Goal: Information Seeking & Learning: Check status

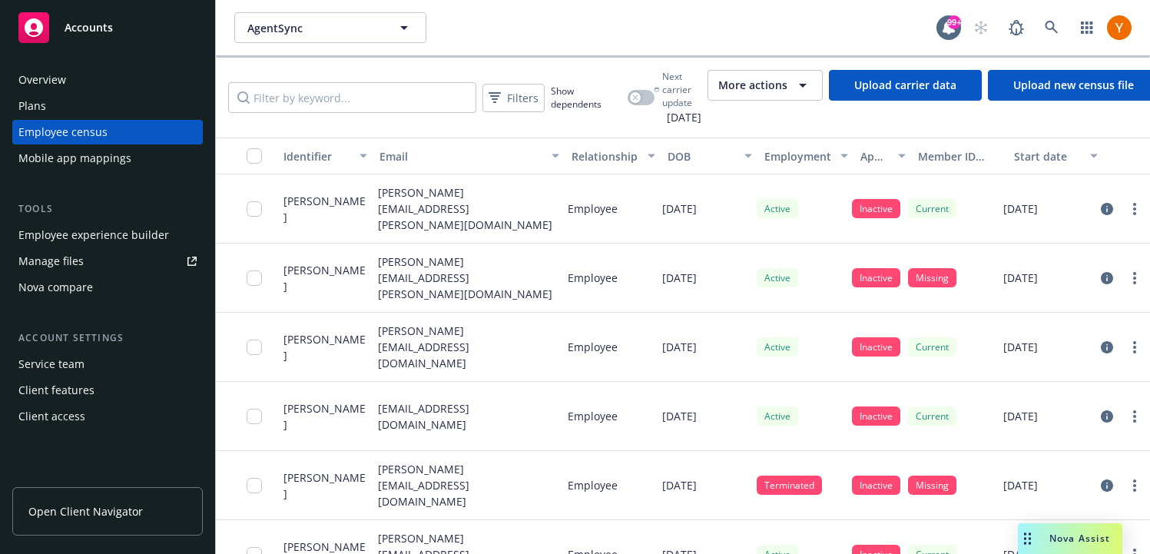
click at [805, 98] on button "More actions" at bounding box center [765, 85] width 115 height 31
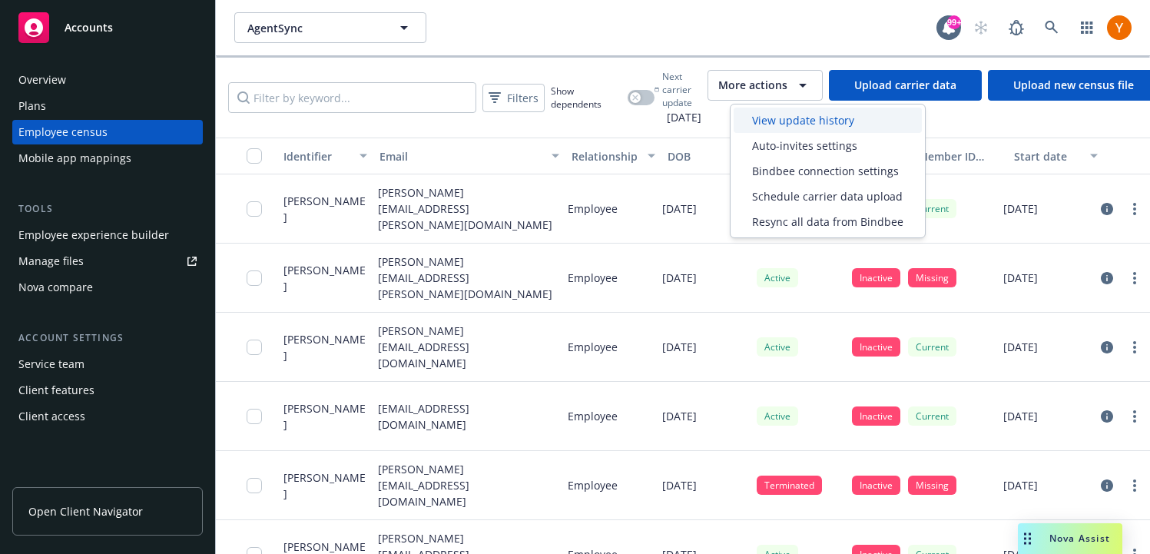
click at [798, 118] on span "View update history" at bounding box center [803, 120] width 102 height 16
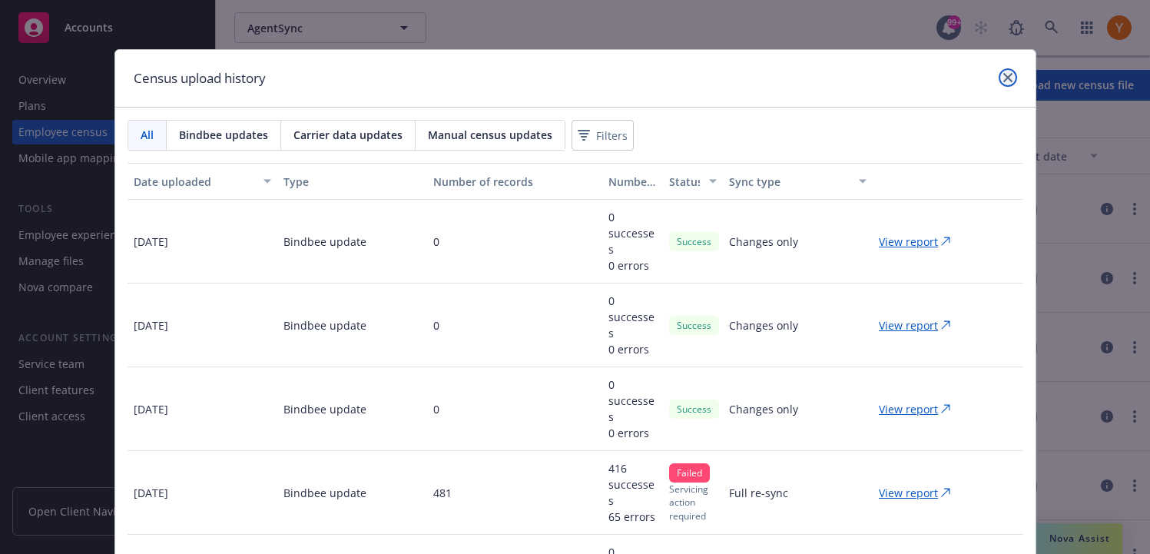
click at [1006, 81] on icon "close" at bounding box center [1008, 77] width 9 height 9
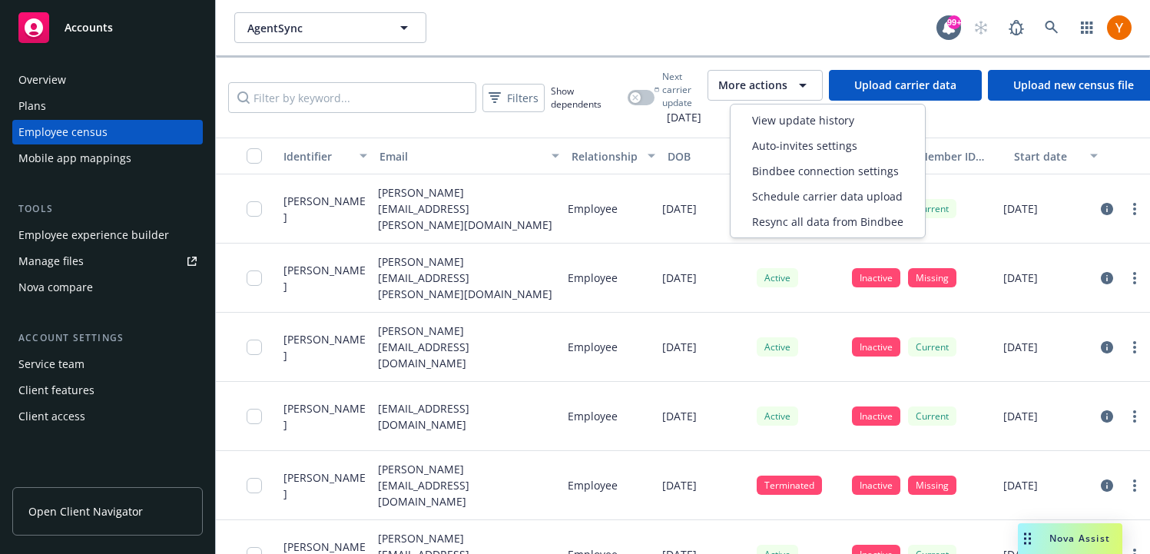
click at [788, 78] on span "More actions" at bounding box center [753, 85] width 69 height 15
click at [783, 221] on span "Resync all data from Bindbee" at bounding box center [827, 222] width 151 height 16
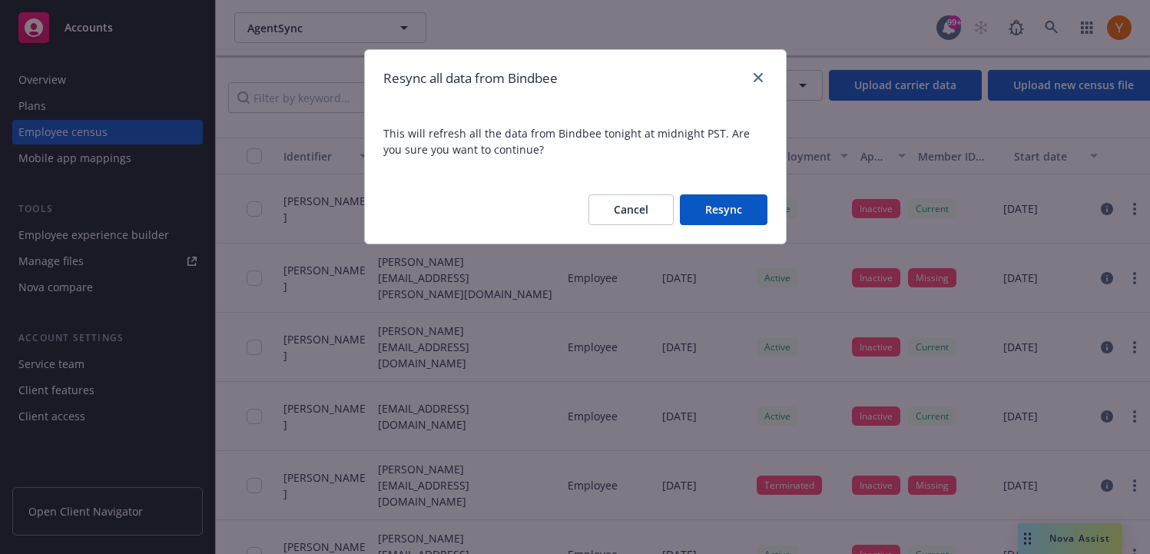
click at [713, 213] on button "Resync" at bounding box center [724, 209] width 88 height 31
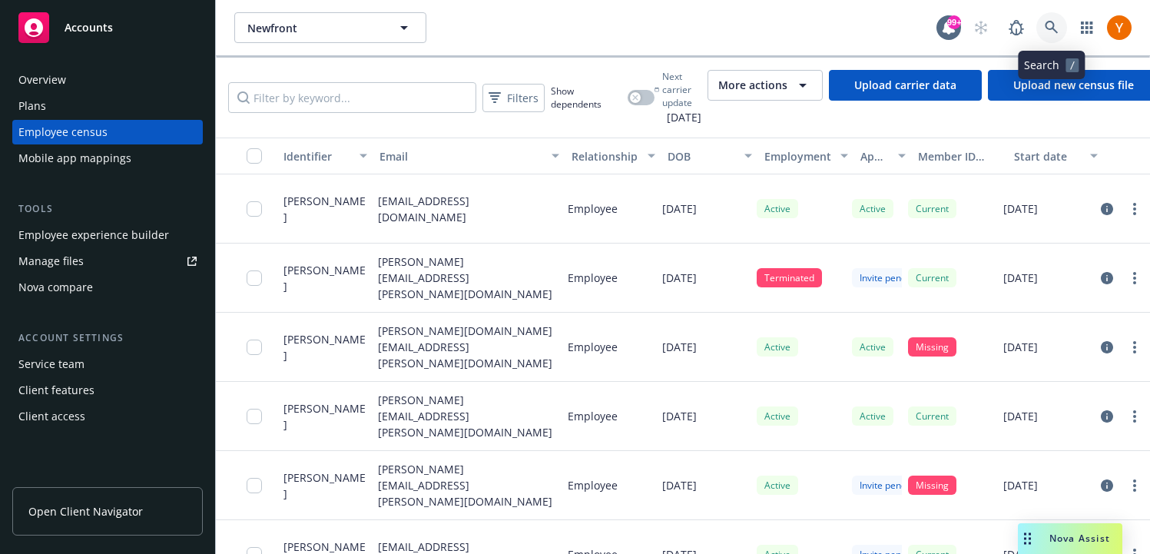
click at [1050, 29] on icon at bounding box center [1051, 27] width 13 height 13
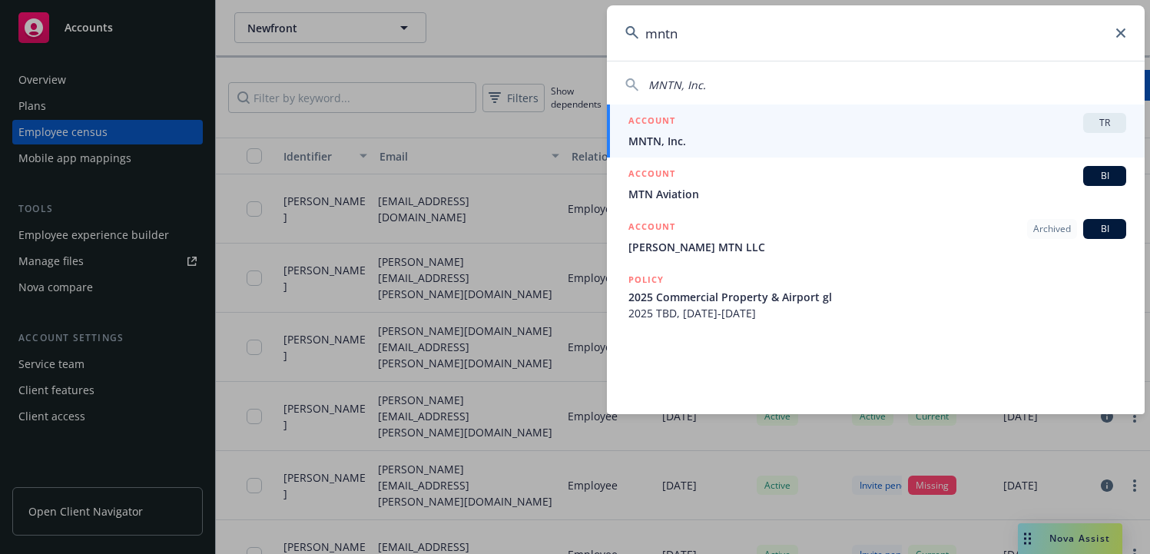
type input "mntn"
click at [802, 108] on link "ACCOUNT TR MNTN, Inc." at bounding box center [876, 131] width 538 height 53
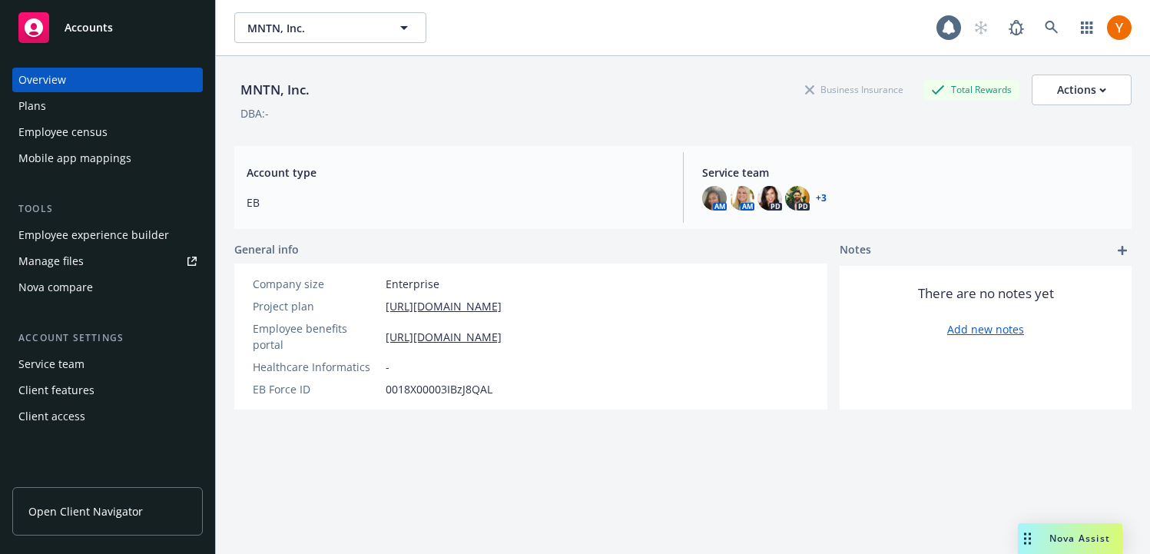
click at [118, 138] on div "Employee census" at bounding box center [107, 132] width 178 height 25
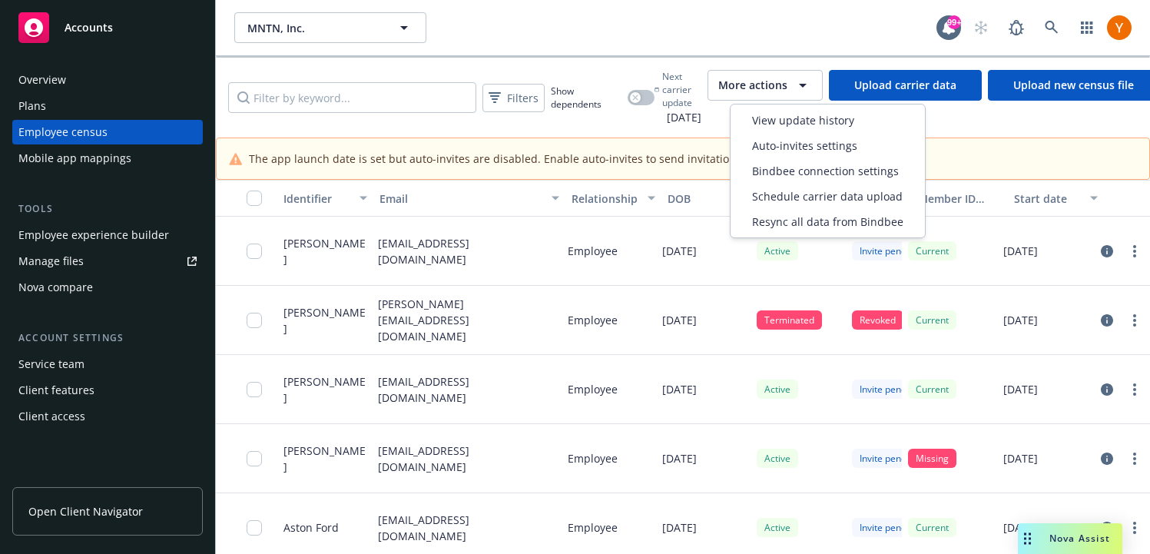
click at [766, 93] on div "More actions" at bounding box center [766, 85] width 94 height 18
click at [768, 116] on span "View update history" at bounding box center [803, 120] width 102 height 16
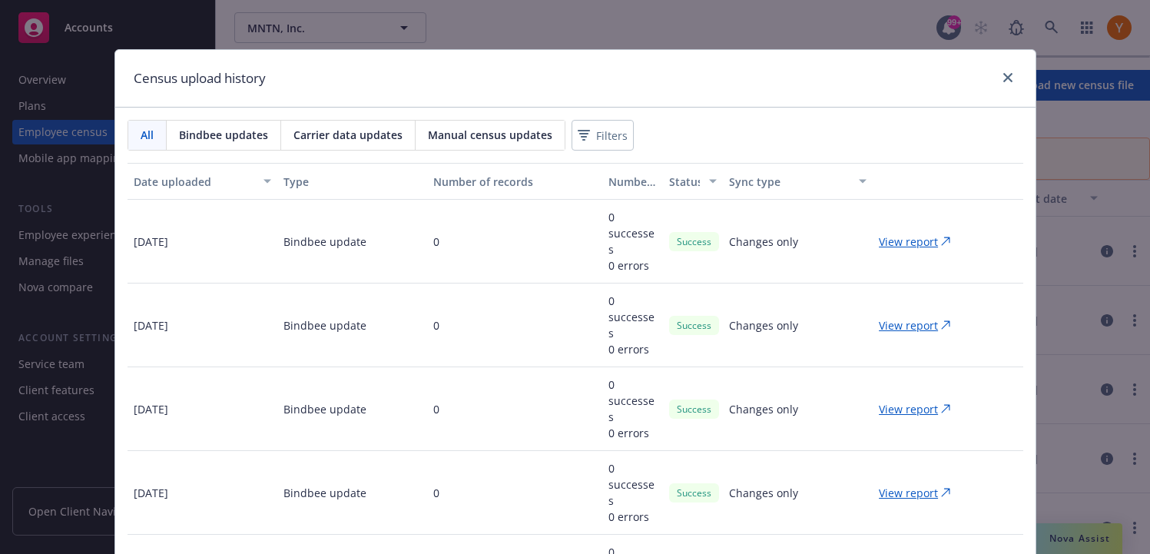
click at [1001, 86] on div at bounding box center [1005, 78] width 25 height 20
click at [1001, 85] on div at bounding box center [1005, 78] width 25 height 20
click at [1004, 79] on icon "close" at bounding box center [1008, 77] width 9 height 9
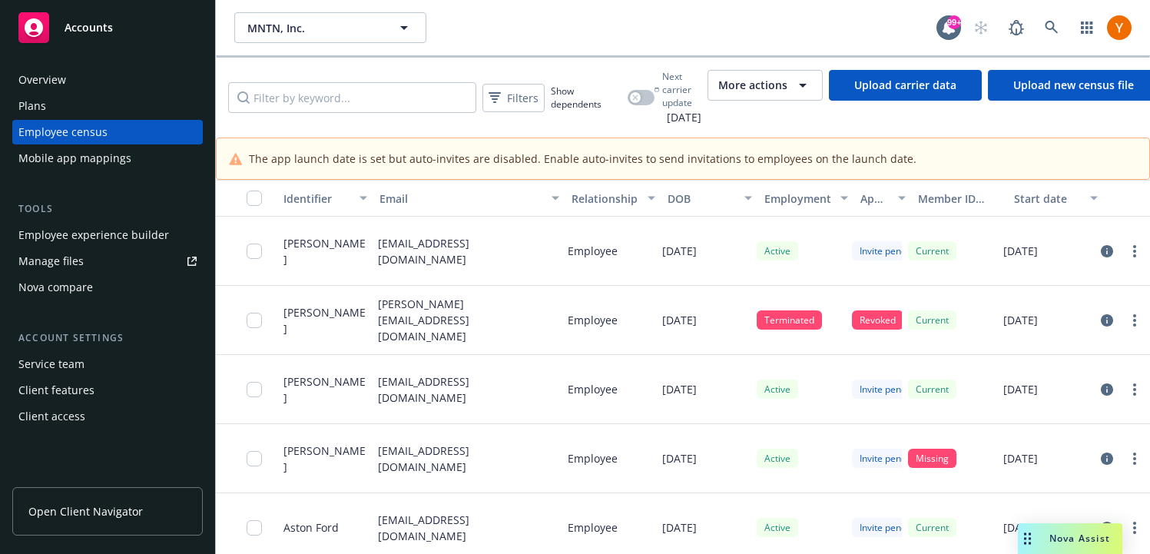
click at [756, 86] on span "More actions" at bounding box center [753, 85] width 69 height 15
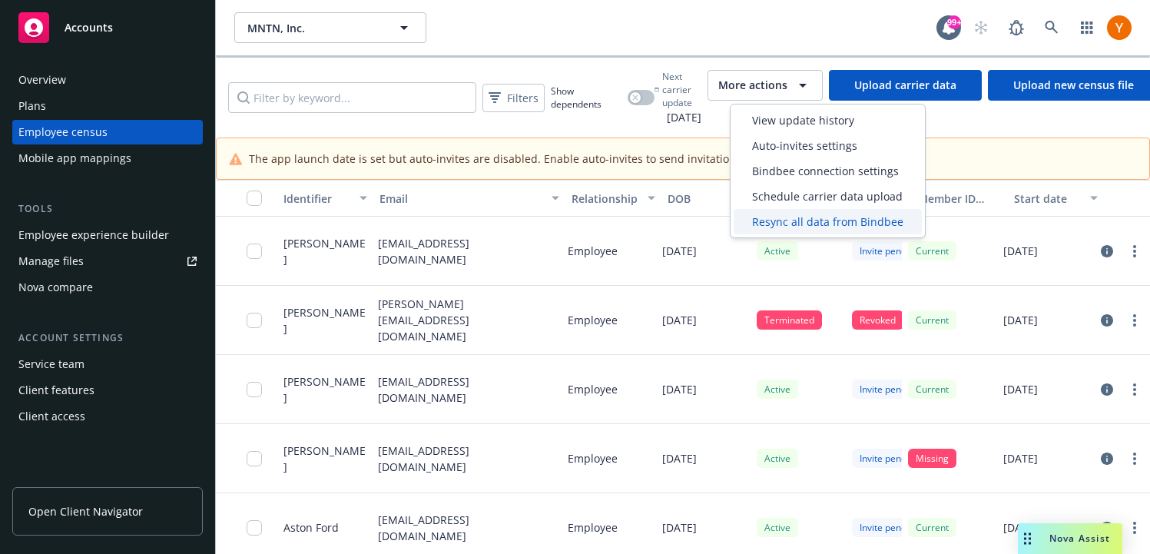
click at [769, 222] on span "Resync all data from Bindbee" at bounding box center [827, 222] width 151 height 16
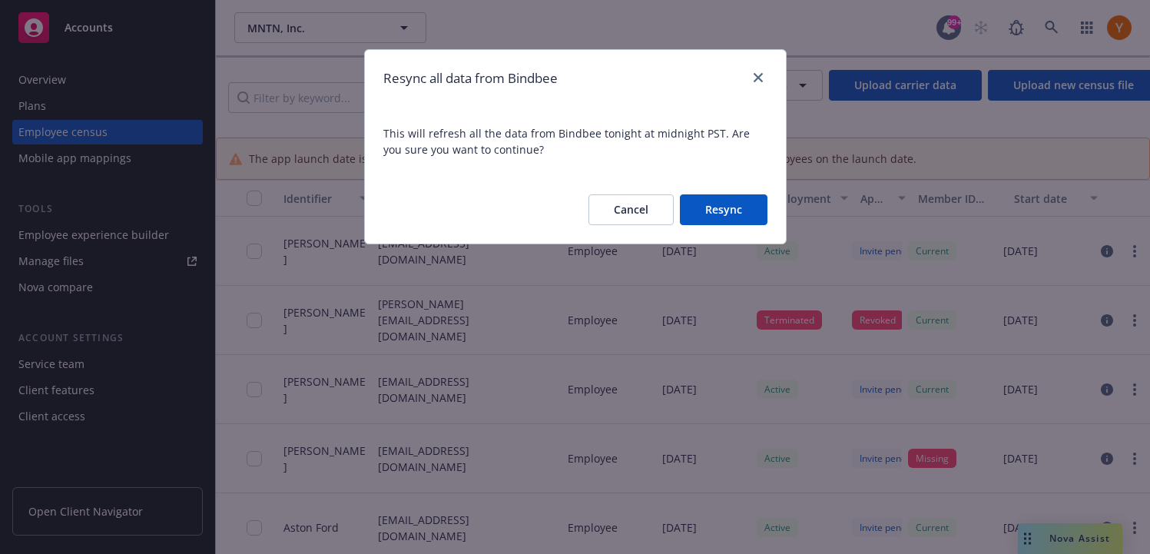
click at [722, 206] on button "Resync" at bounding box center [724, 209] width 88 height 31
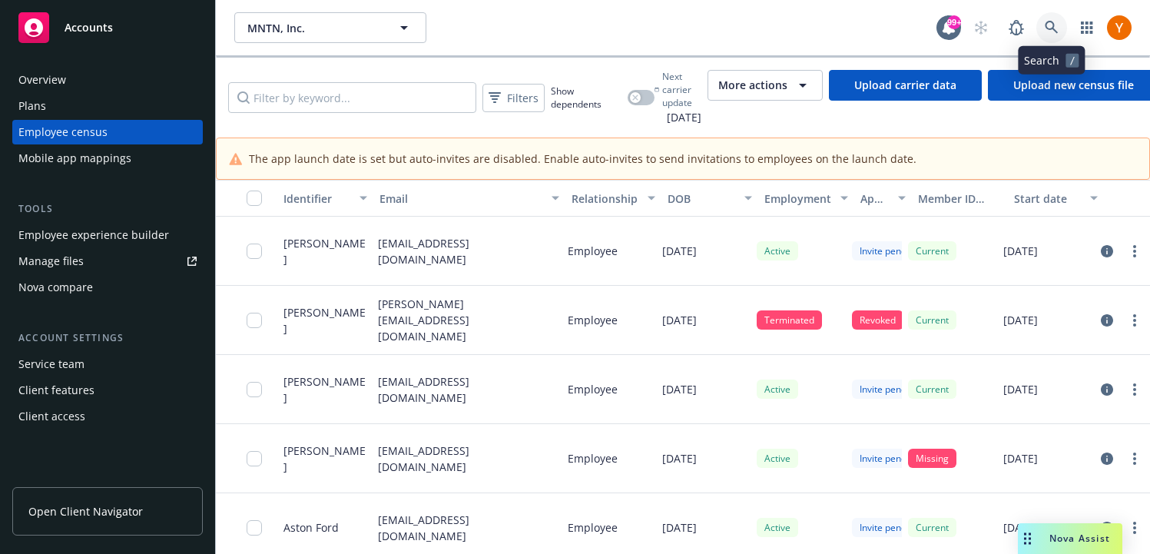
click at [1051, 17] on link at bounding box center [1052, 27] width 31 height 31
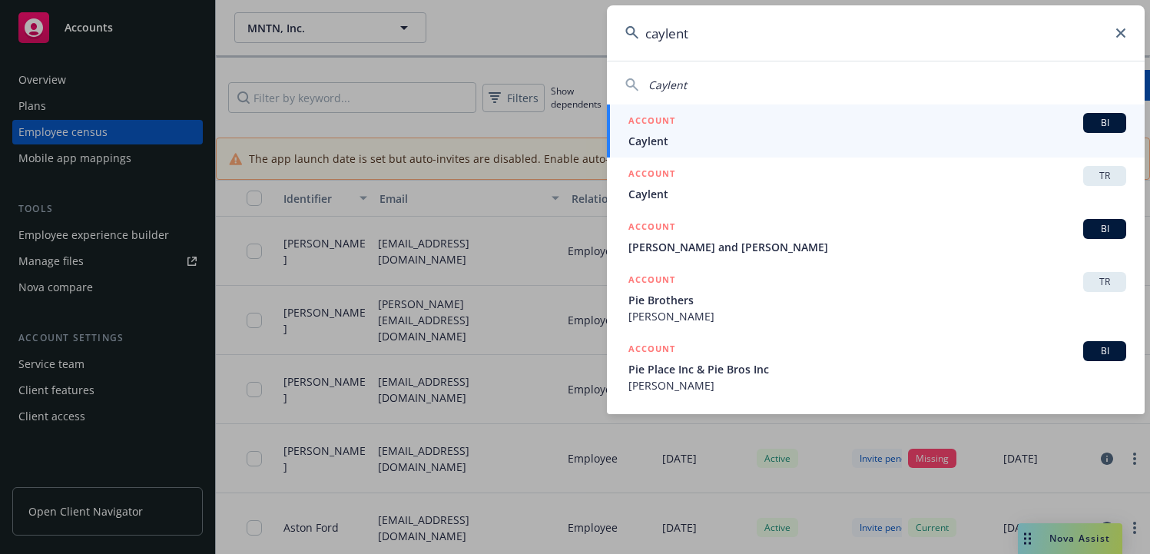
type input "caylent"
click at [775, 134] on span "Caylent" at bounding box center [878, 141] width 498 height 16
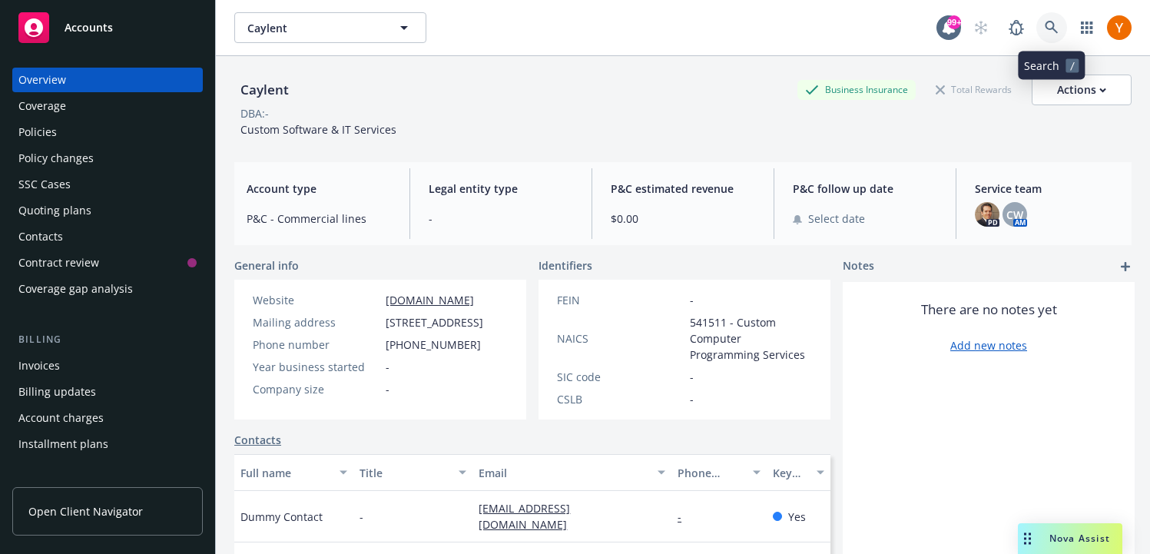
click at [1053, 32] on icon at bounding box center [1052, 28] width 14 height 14
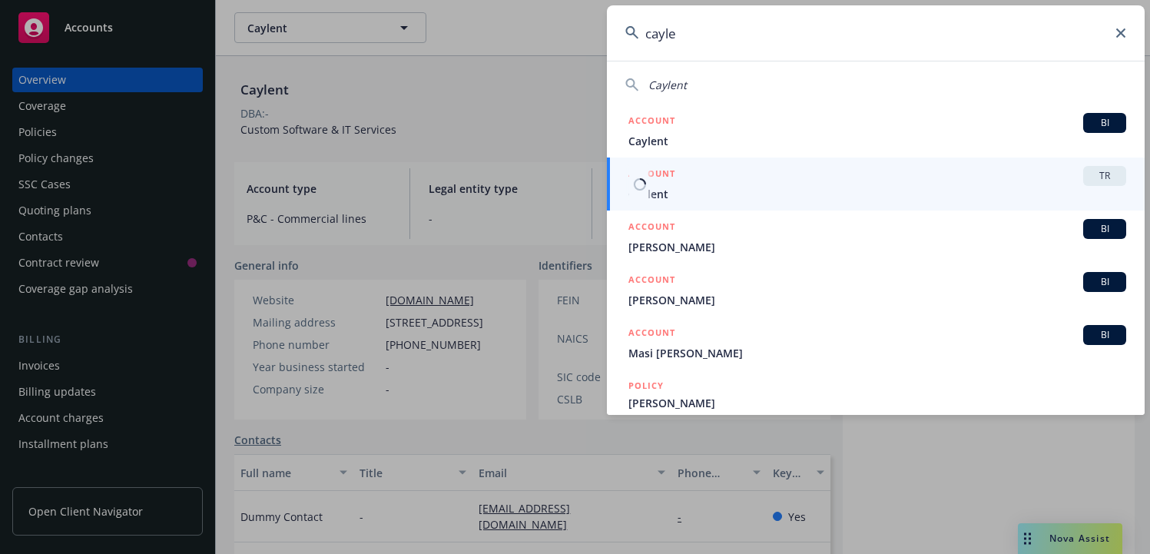
type input "cayle"
click at [911, 188] on span "Caylent" at bounding box center [878, 194] width 498 height 16
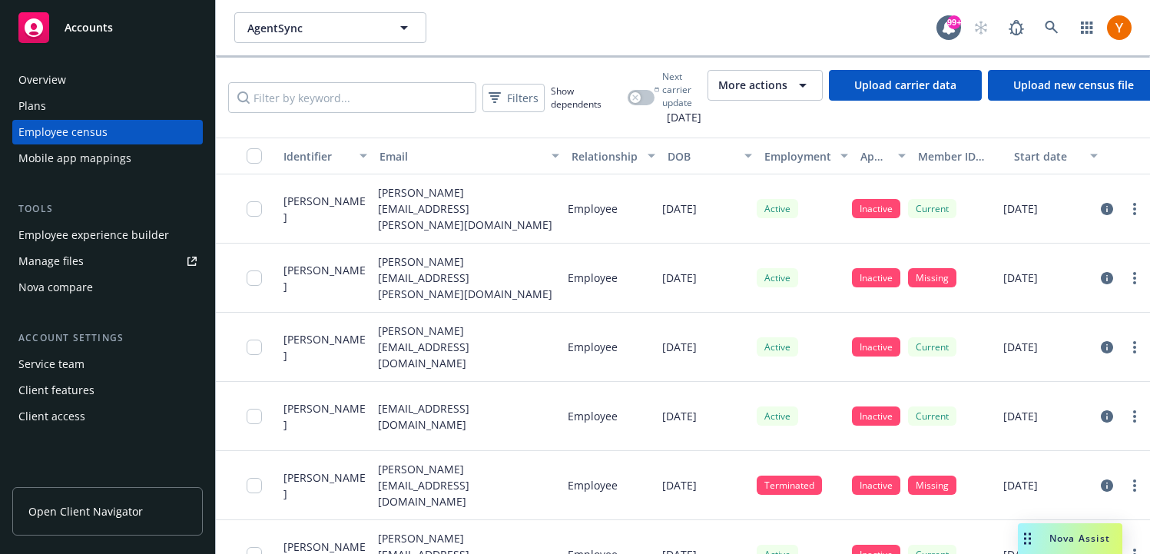
click at [293, 220] on div "Jessica Wagner" at bounding box center [324, 208] width 95 height 69
click at [1055, 33] on icon at bounding box center [1052, 28] width 14 height 14
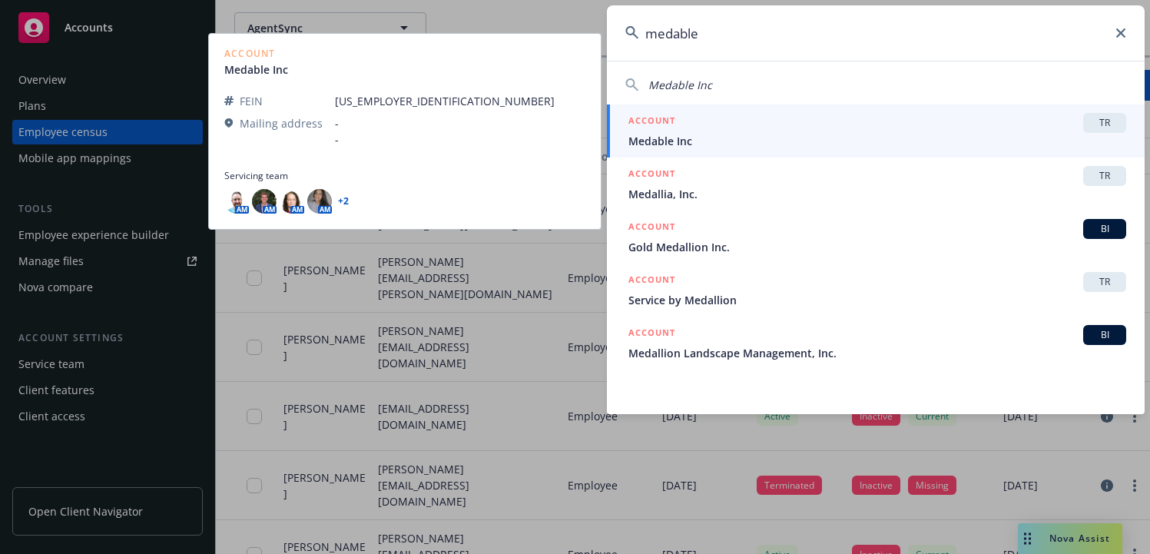
type input "medable"
click at [681, 124] on div "ACCOUNT TR" at bounding box center [878, 123] width 498 height 20
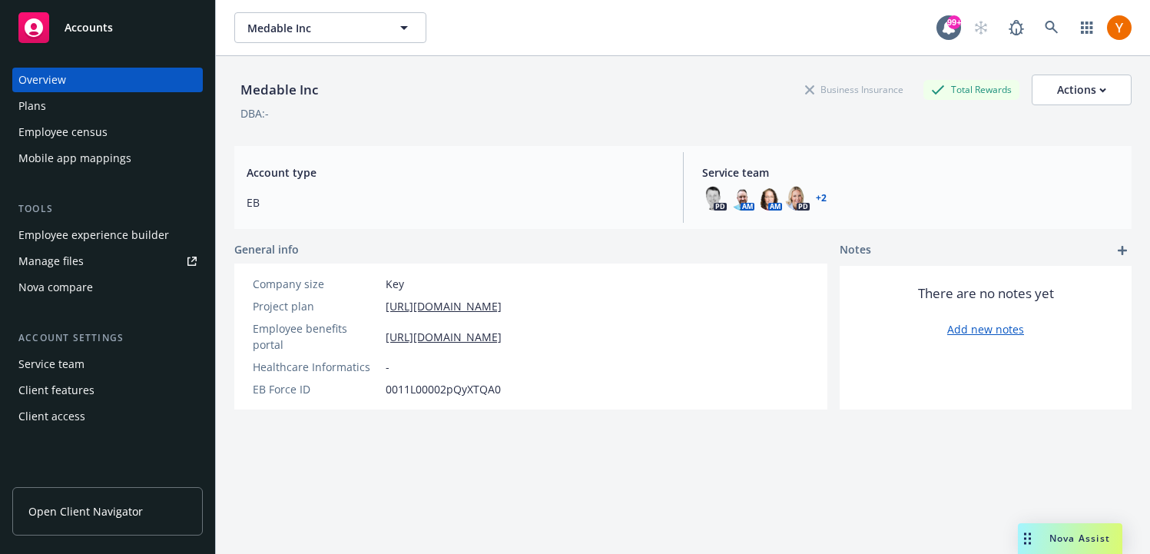
click at [46, 149] on div "Mobile app mappings" at bounding box center [74, 158] width 113 height 25
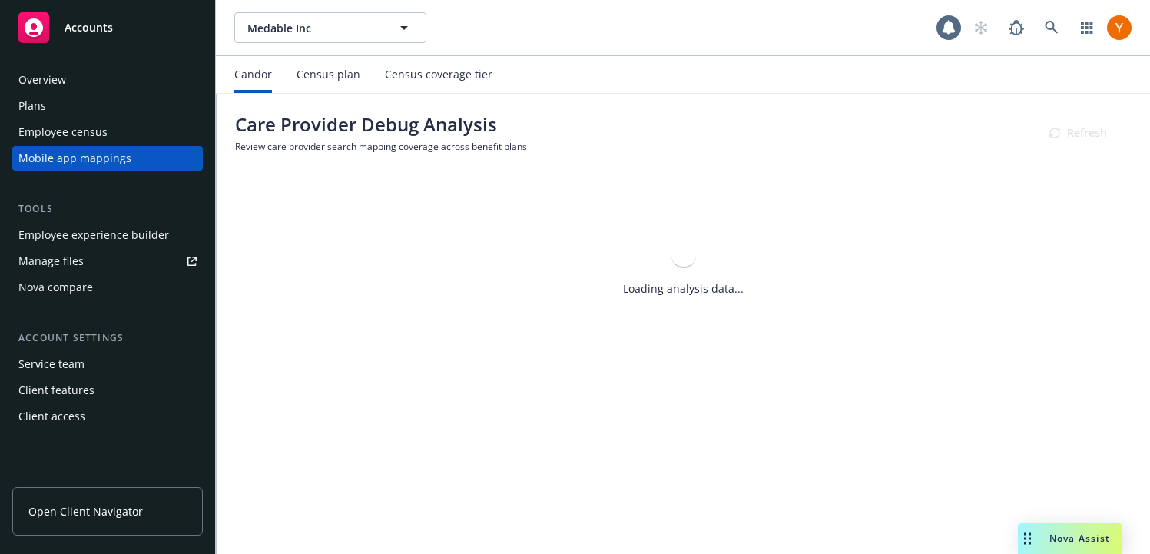
click at [55, 139] on div "Employee census" at bounding box center [62, 132] width 89 height 25
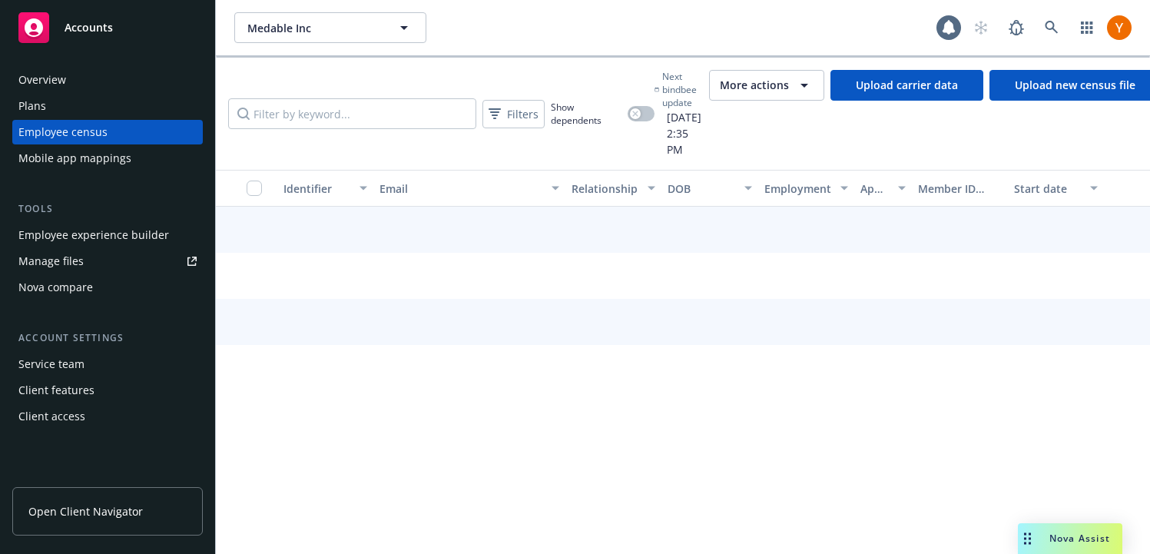
click at [768, 85] on span "More actions" at bounding box center [754, 85] width 69 height 15
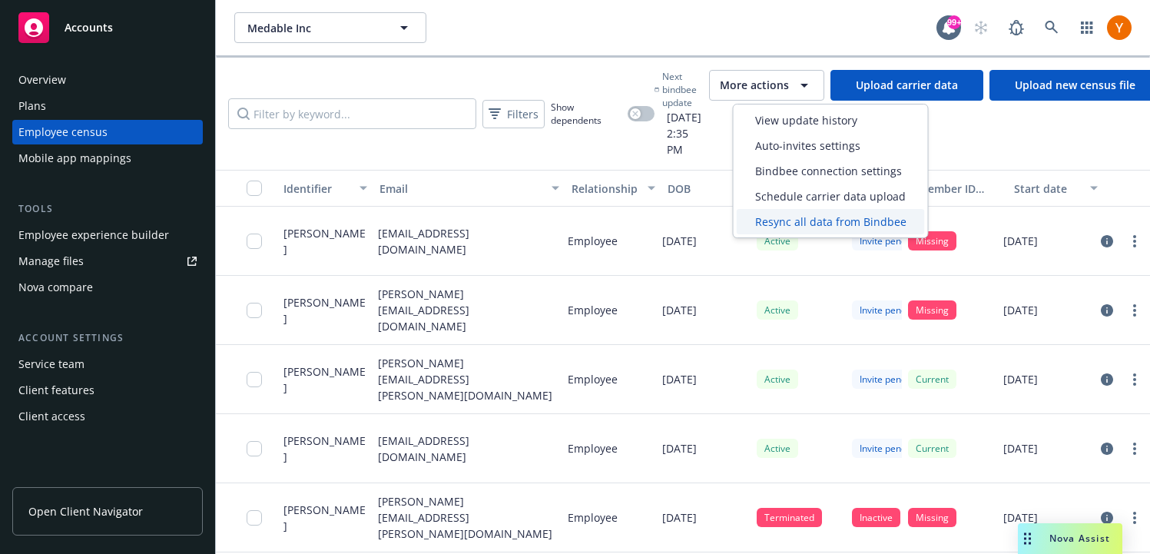
click at [805, 218] on span "Resync all data from Bindbee" at bounding box center [830, 222] width 151 height 16
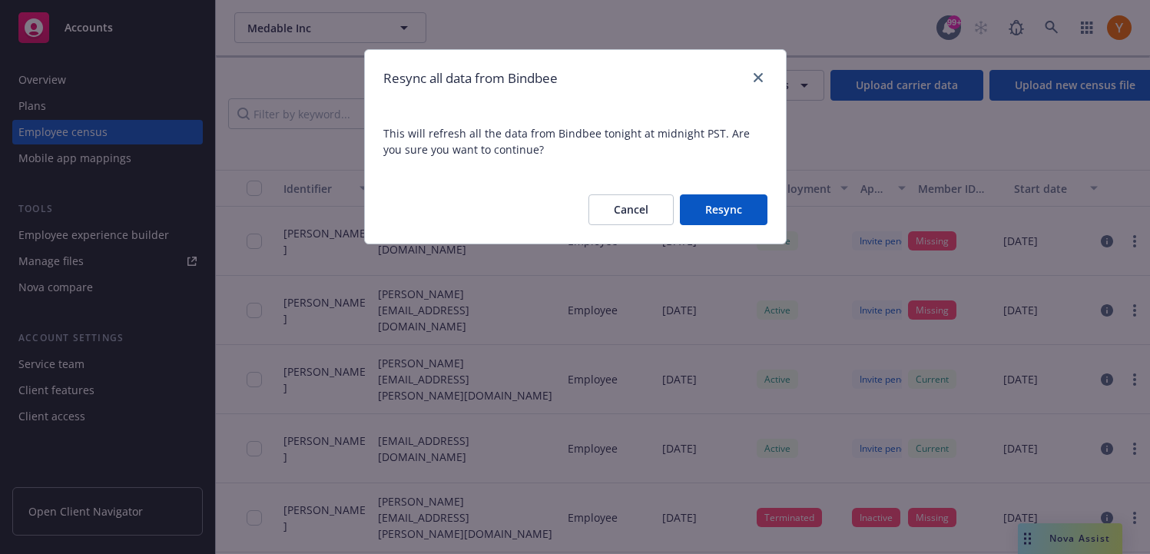
click at [725, 218] on button "Resync" at bounding box center [724, 209] width 88 height 31
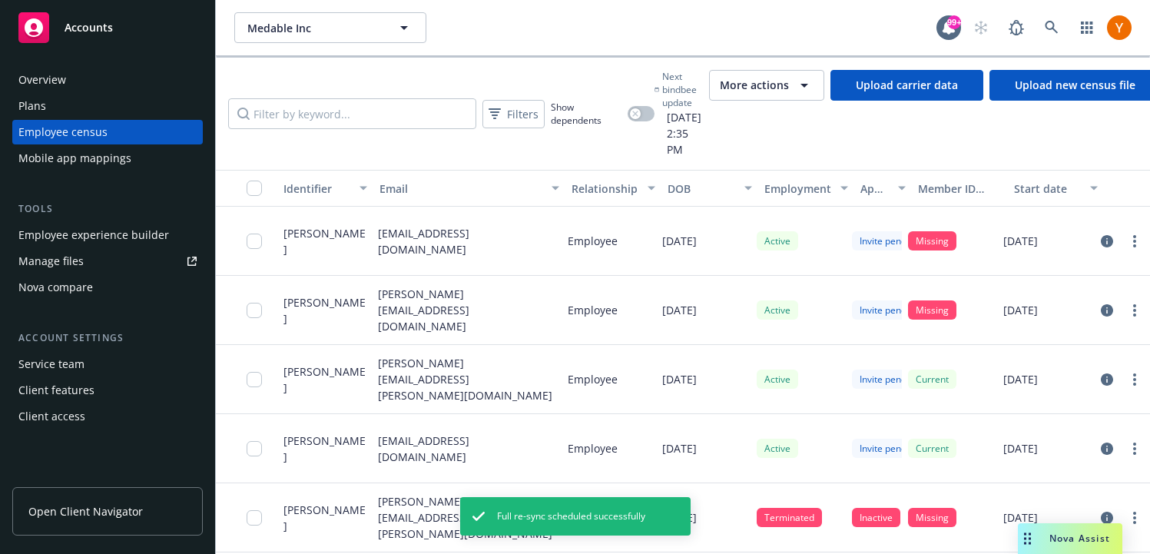
click at [759, 93] on div "More actions" at bounding box center [767, 85] width 94 height 18
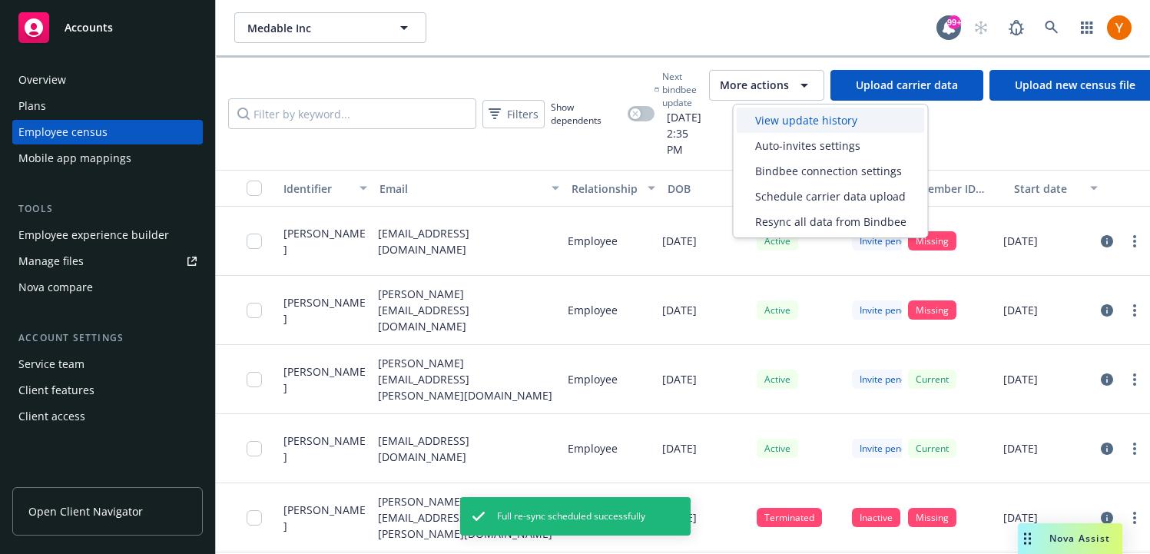
click at [760, 120] on span "View update history" at bounding box center [806, 120] width 102 height 16
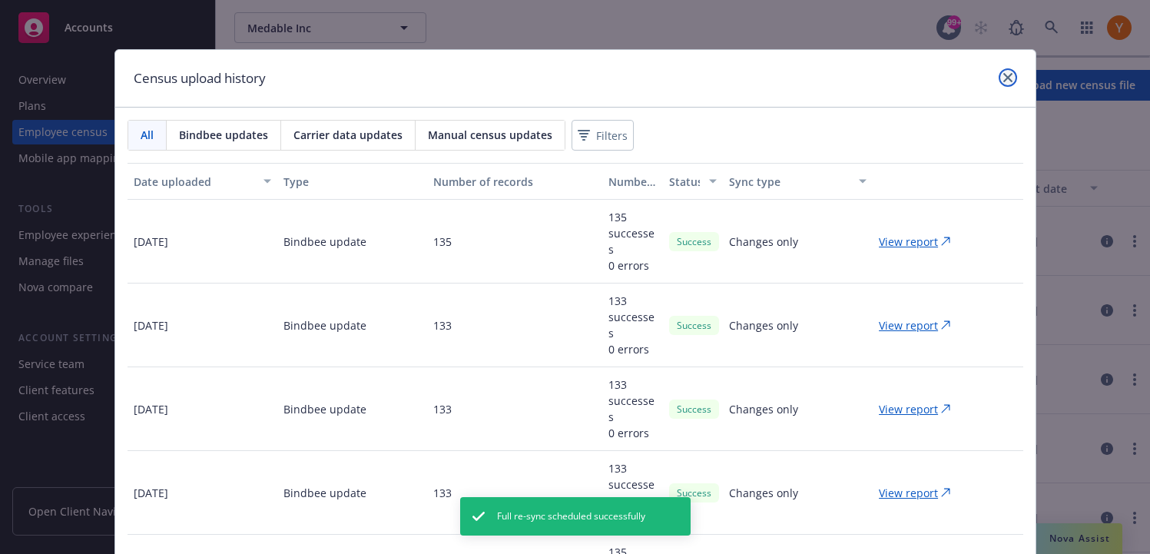
click at [1009, 73] on icon "close" at bounding box center [1008, 77] width 9 height 9
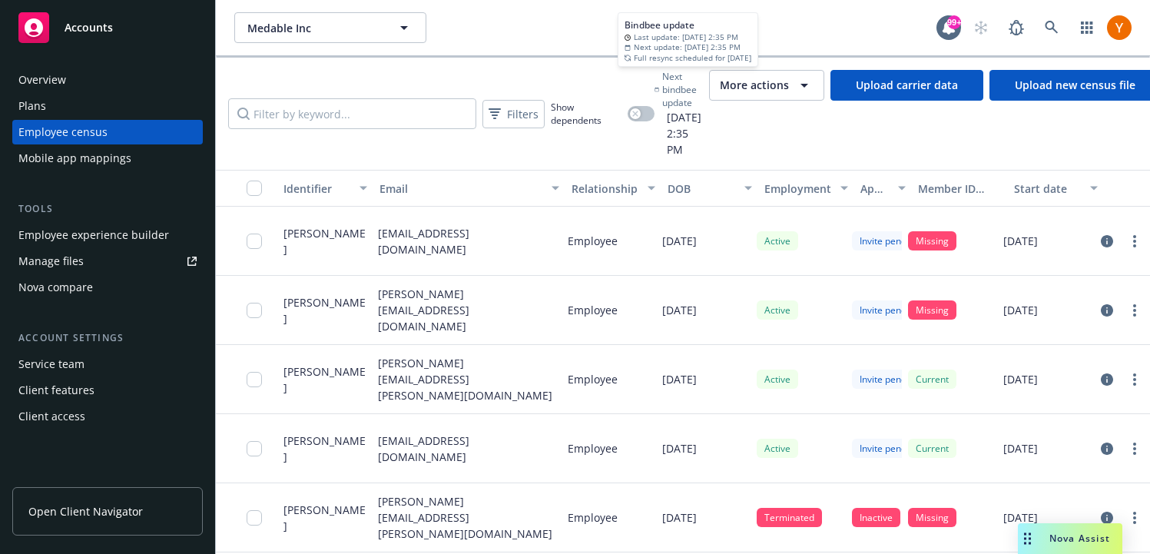
click at [686, 121] on span "[DATE] 2:35 PM" at bounding box center [679, 133] width 48 height 48
click at [787, 91] on span "More actions" at bounding box center [754, 85] width 69 height 15
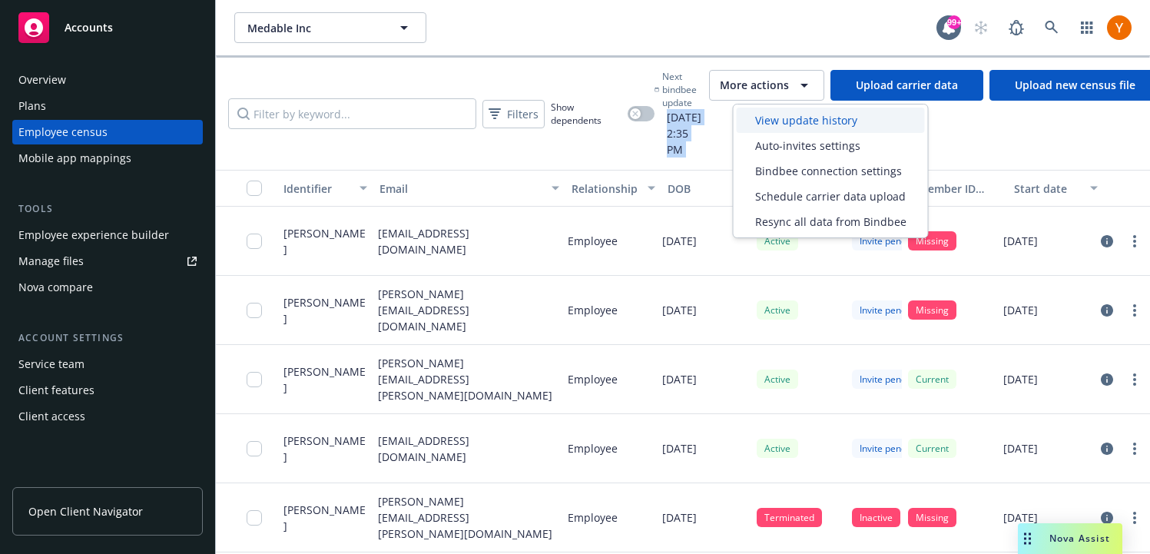
click at [785, 123] on span "View update history" at bounding box center [806, 120] width 102 height 16
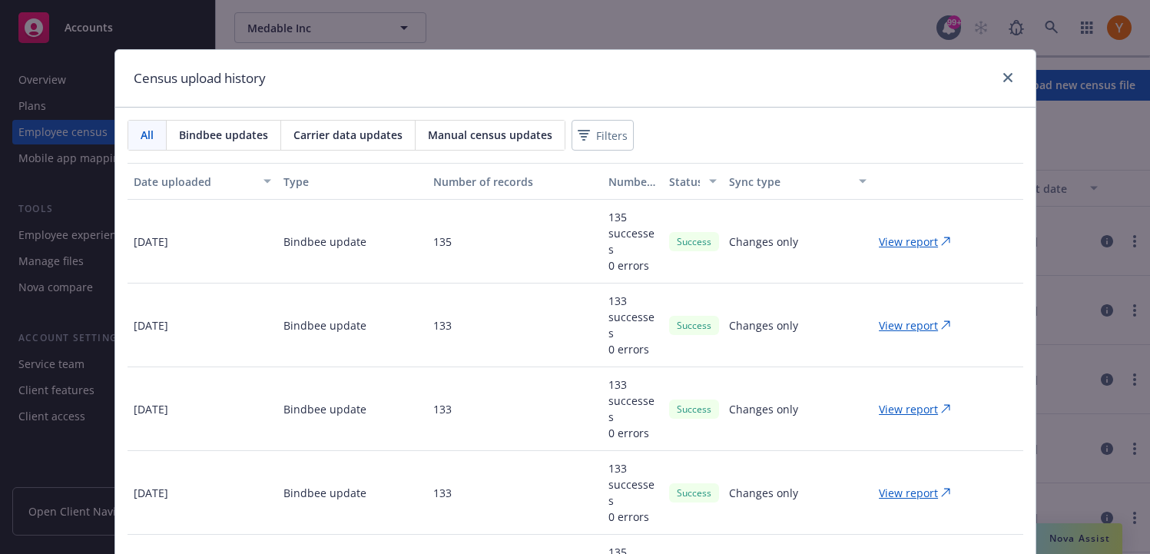
click at [1007, 87] on div at bounding box center [1005, 78] width 25 height 20
click at [1007, 79] on icon "close" at bounding box center [1008, 77] width 9 height 9
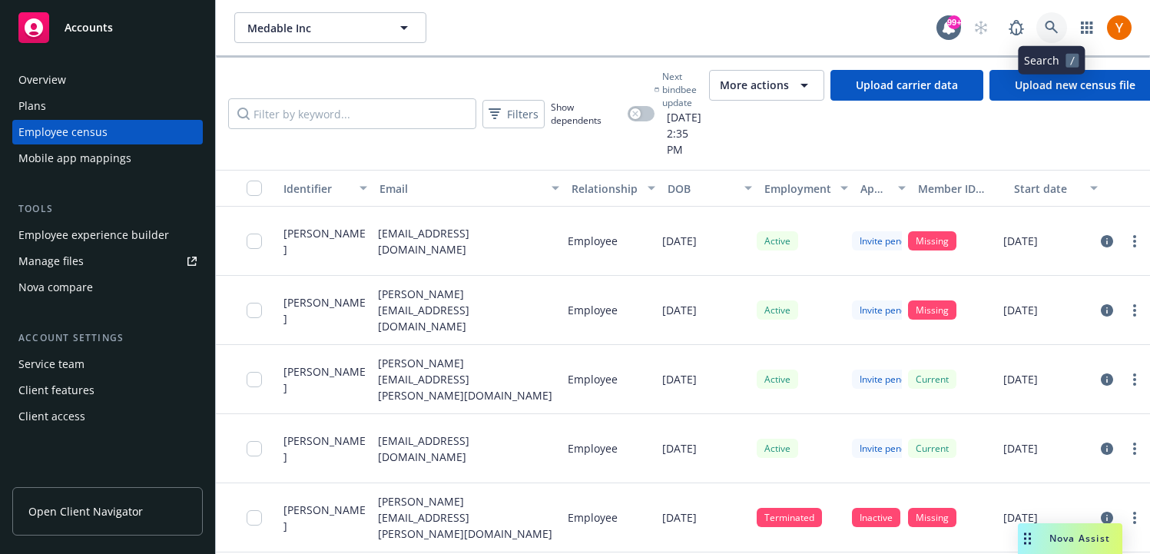
click at [1041, 21] on link at bounding box center [1052, 27] width 31 height 31
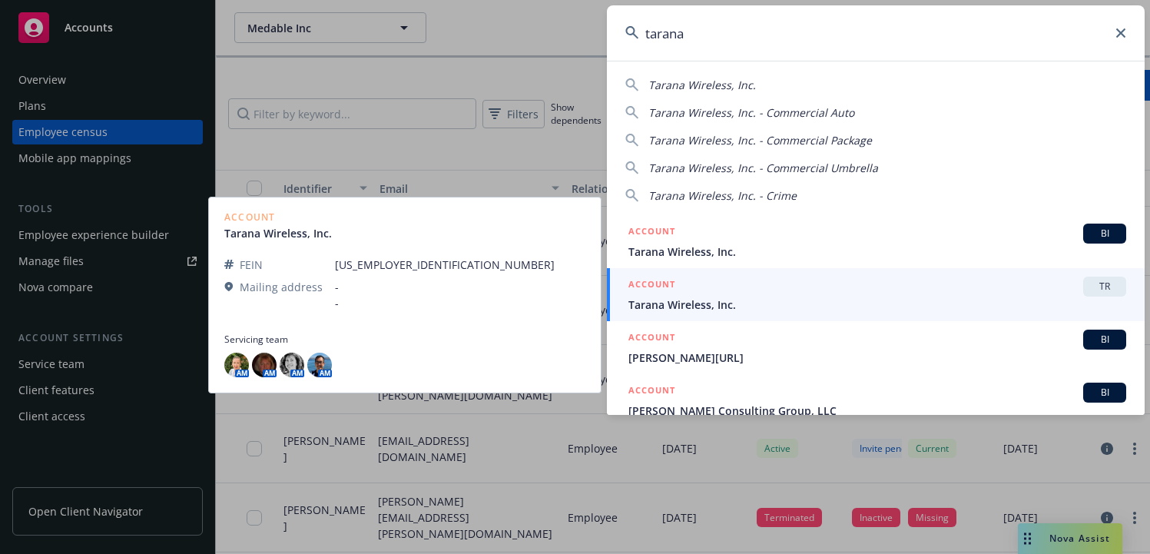
type input "tarana"
click at [714, 304] on span "Tarana Wireless, Inc." at bounding box center [878, 305] width 498 height 16
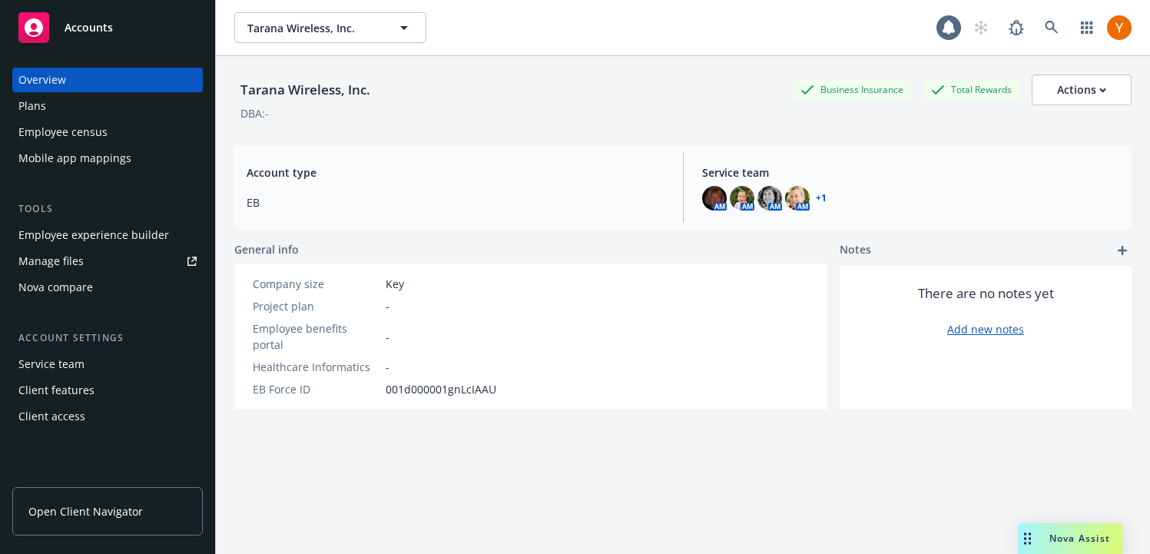
click at [131, 128] on div "Employee census" at bounding box center [107, 132] width 178 height 25
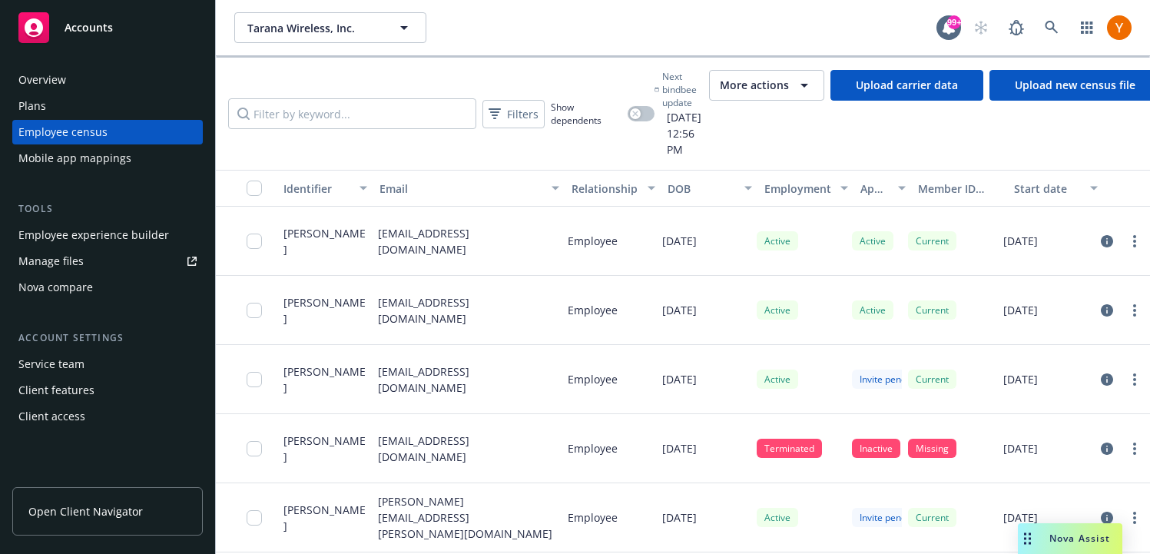
click at [766, 90] on span "More actions" at bounding box center [754, 85] width 69 height 15
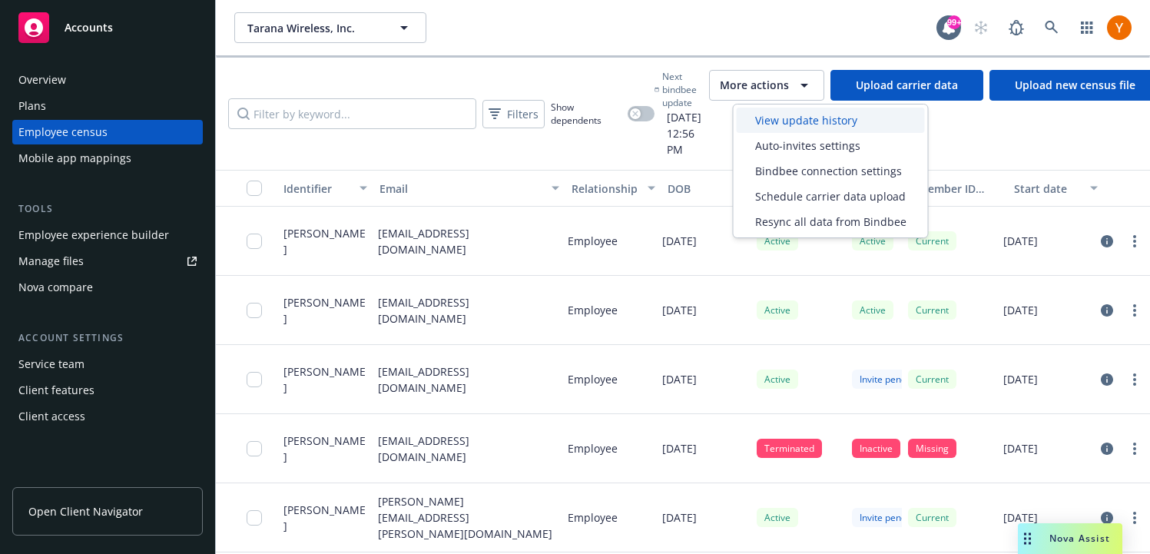
click at [771, 118] on span "View update history" at bounding box center [806, 120] width 102 height 16
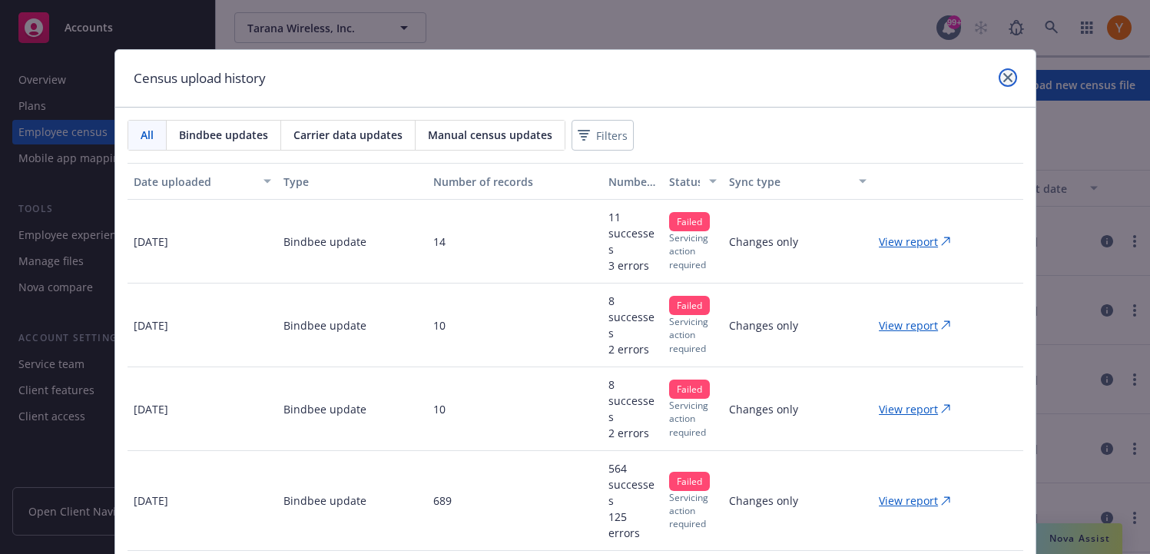
click at [1005, 81] on icon "close" at bounding box center [1008, 77] width 9 height 9
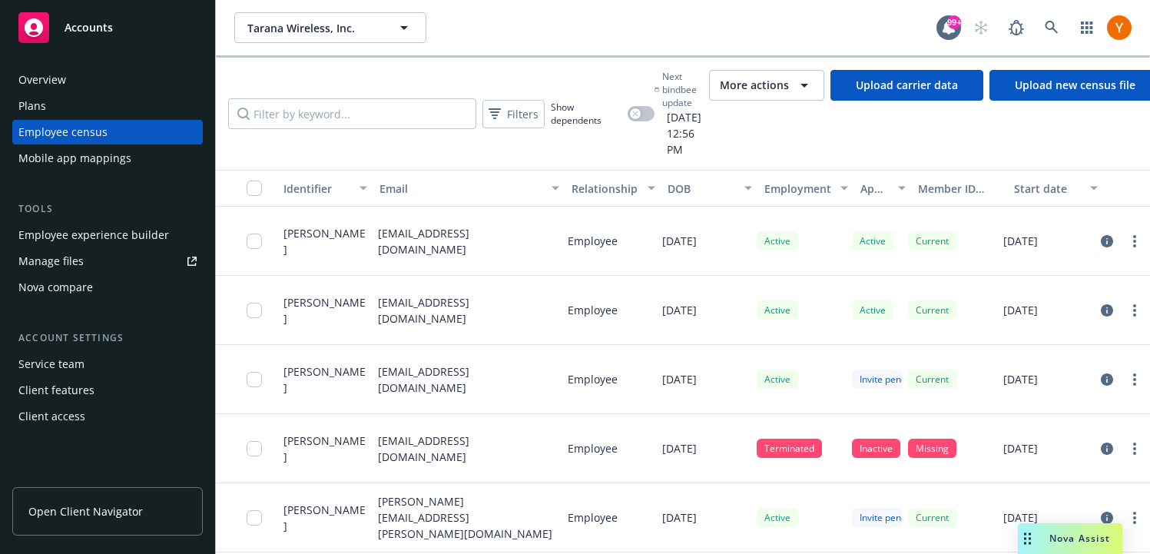
click at [774, 88] on span "More actions" at bounding box center [754, 85] width 69 height 15
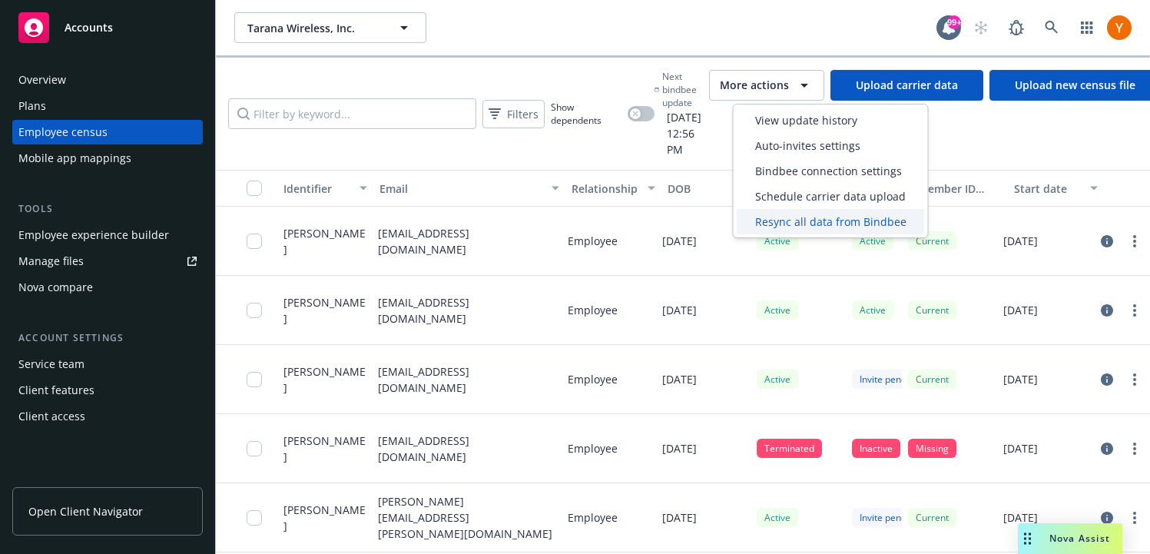
click at [778, 225] on span "Resync all data from Bindbee" at bounding box center [830, 222] width 151 height 16
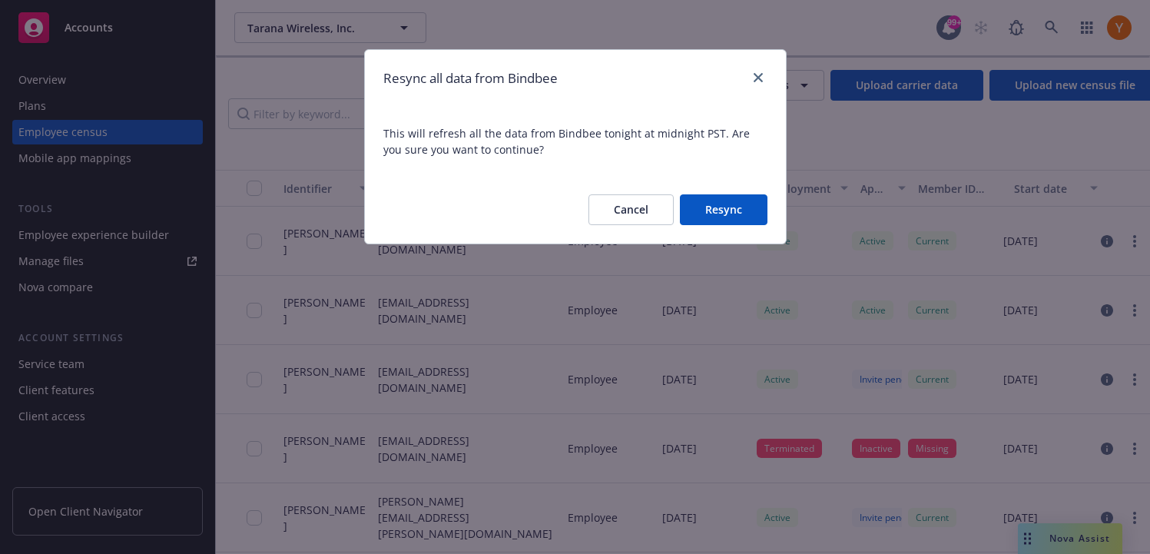
click at [709, 207] on button "Resync" at bounding box center [724, 209] width 88 height 31
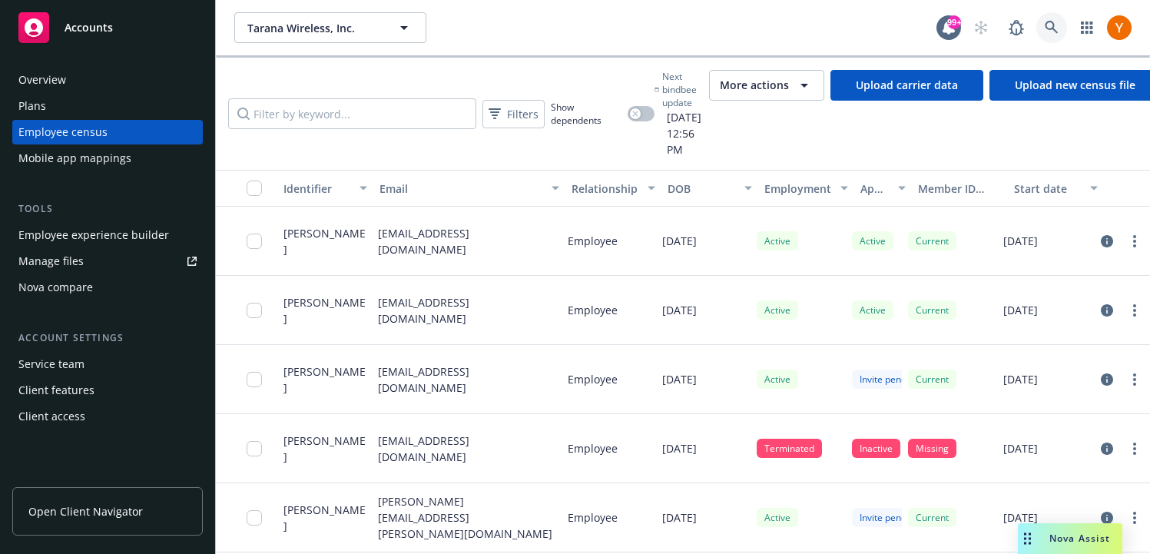
click at [1059, 38] on link at bounding box center [1052, 27] width 31 height 31
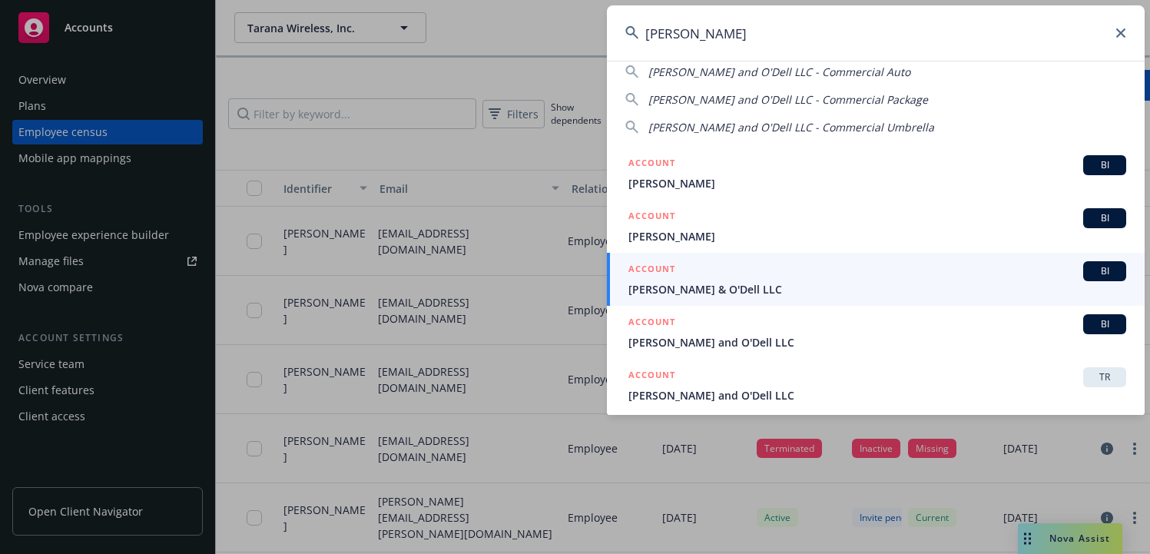
scroll to position [87, 0]
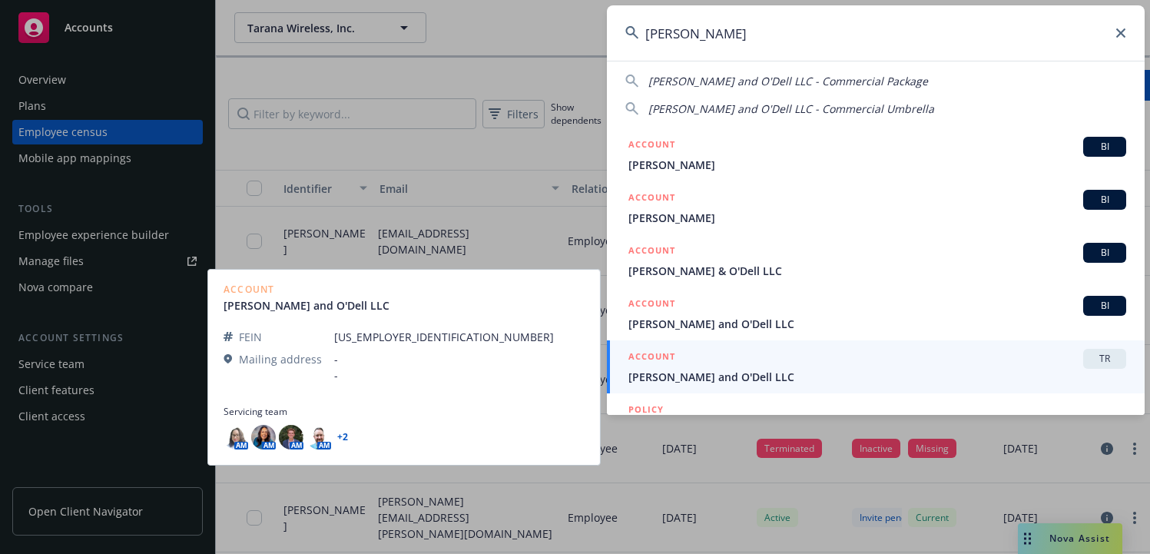
type input "[PERSON_NAME]"
click at [722, 363] on div "ACCOUNT TR" at bounding box center [878, 359] width 498 height 20
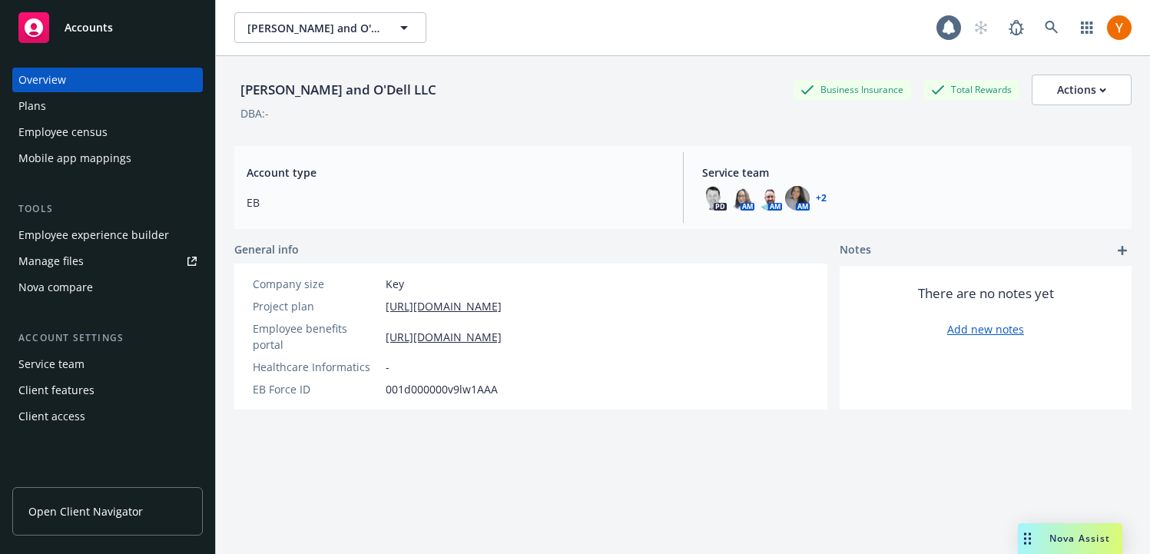
click at [120, 138] on div "Employee census" at bounding box center [107, 132] width 178 height 25
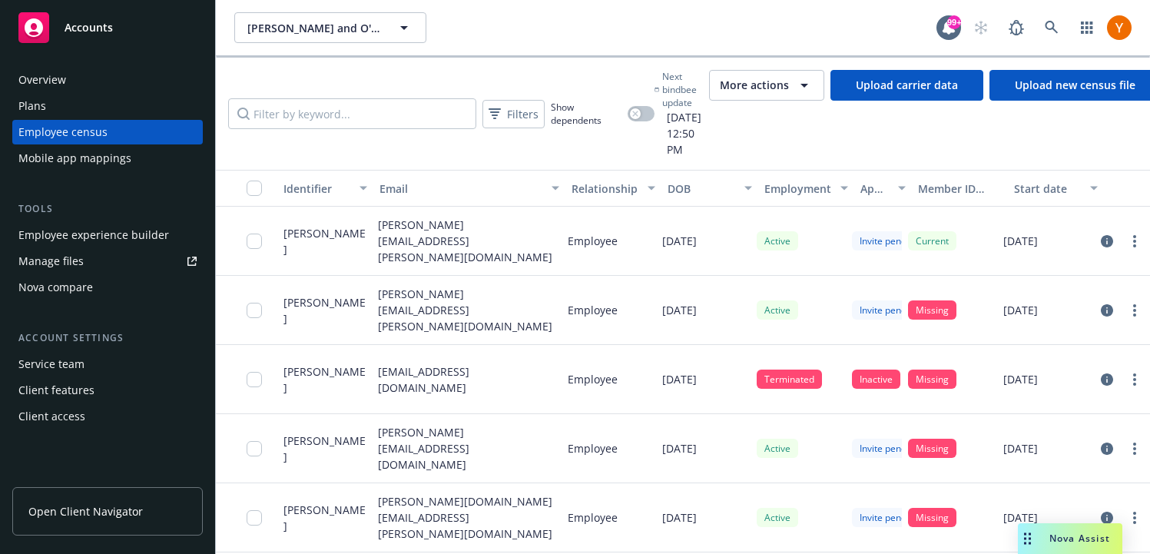
click at [766, 91] on span "More actions" at bounding box center [754, 85] width 69 height 15
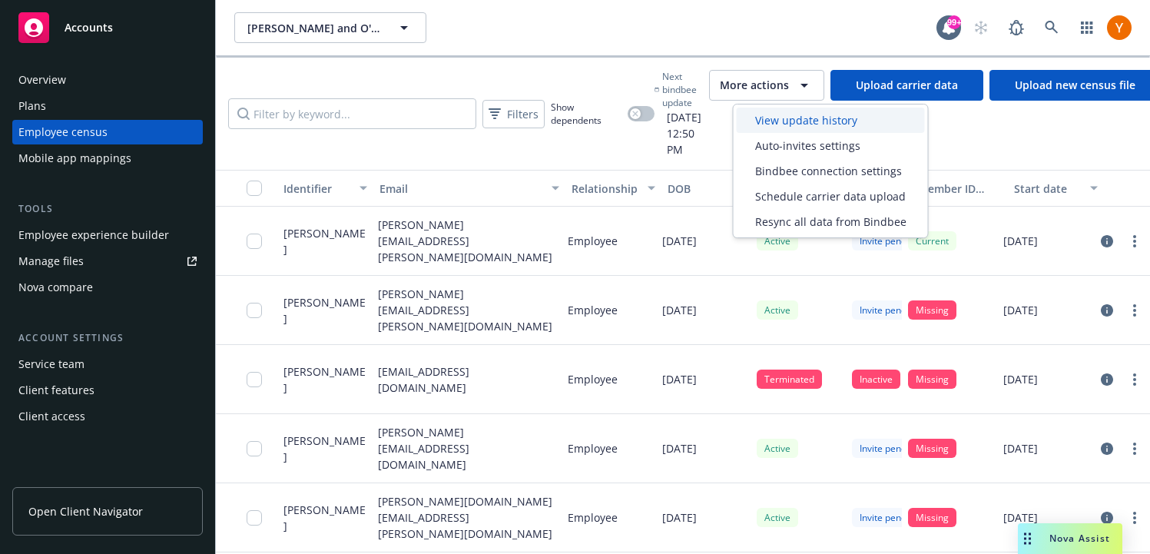
click at [769, 128] on div "View update history" at bounding box center [831, 120] width 188 height 25
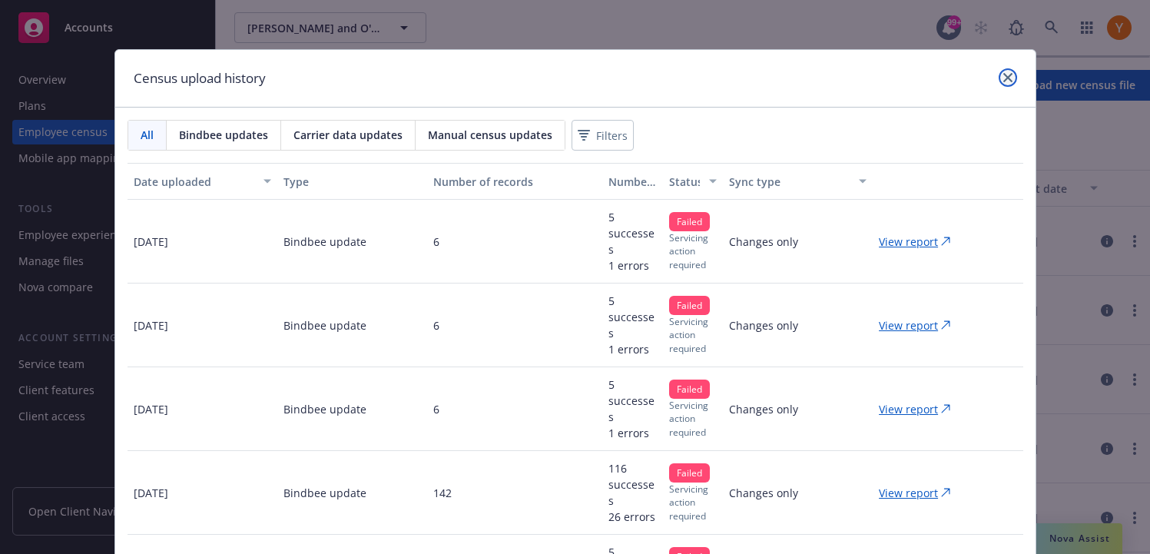
click at [1011, 81] on icon "close" at bounding box center [1008, 77] width 9 height 9
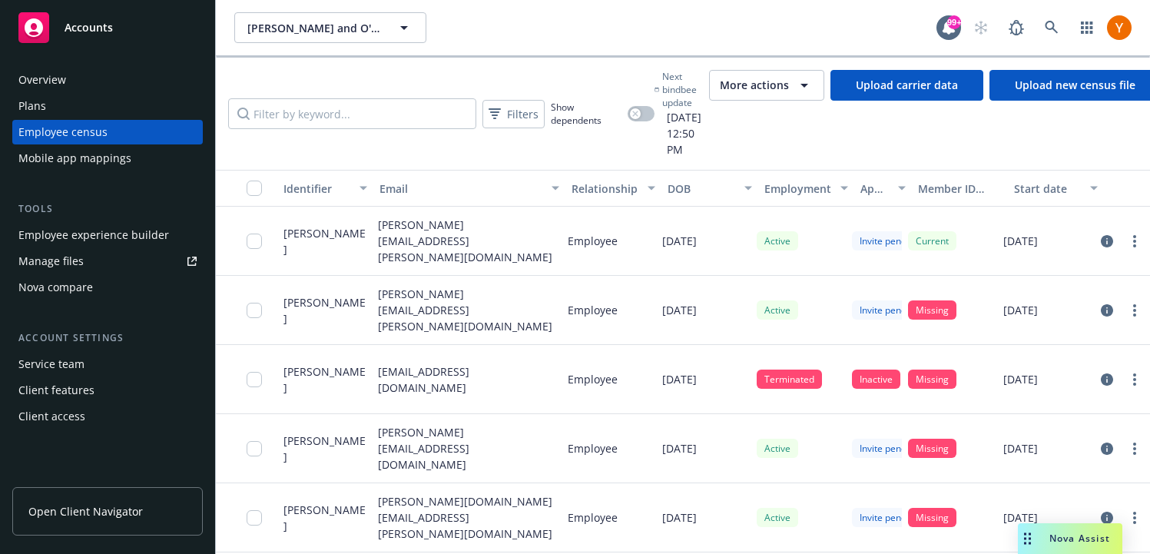
click at [810, 72] on button "More actions" at bounding box center [766, 85] width 115 height 31
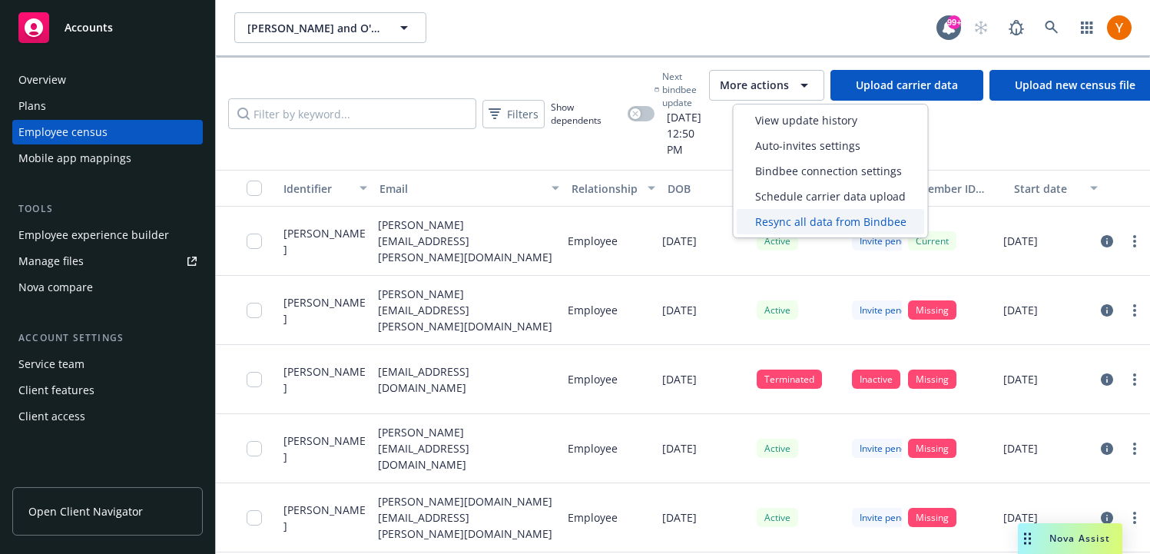
click at [827, 221] on span "Resync all data from Bindbee" at bounding box center [830, 222] width 151 height 16
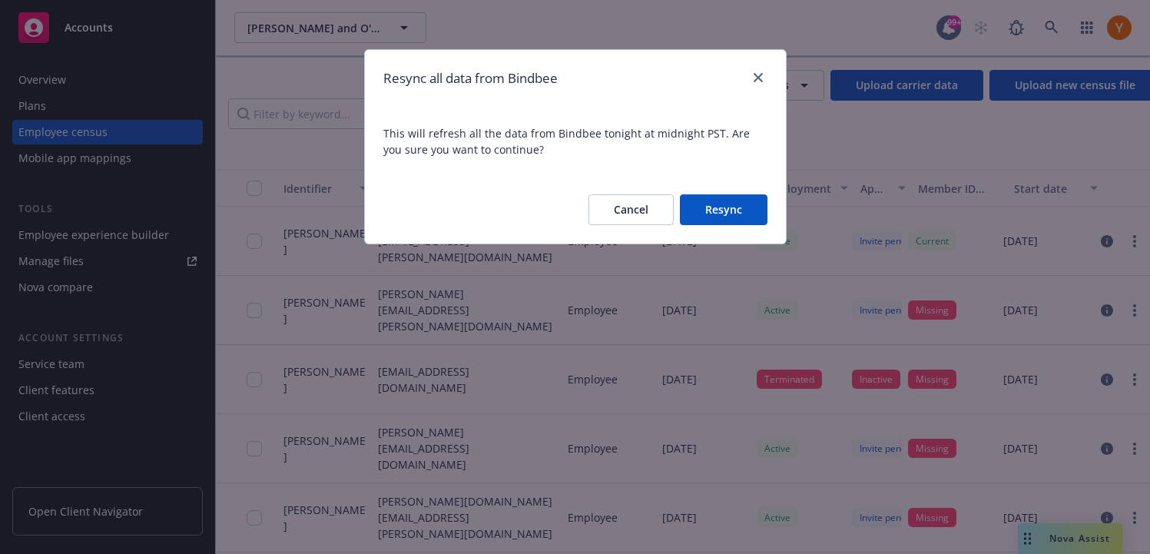
click at [723, 220] on button "Resync" at bounding box center [724, 209] width 88 height 31
